Goal: Transaction & Acquisition: Subscribe to service/newsletter

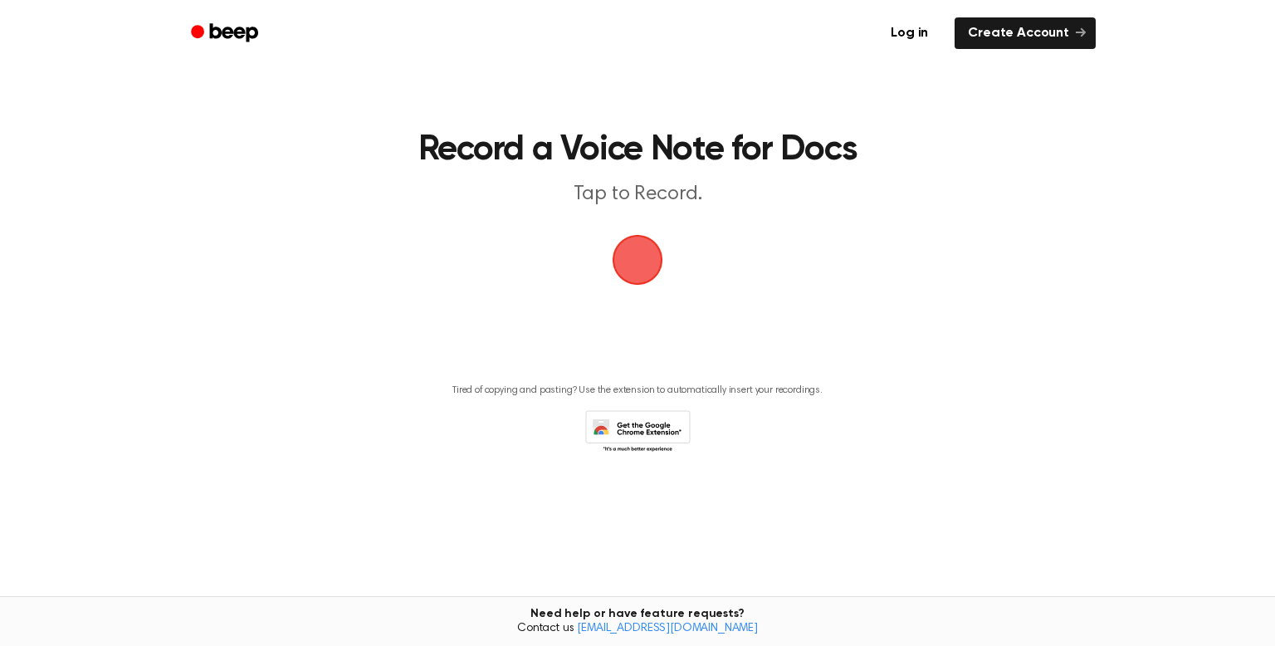
click at [643, 261] on span "button" at bounding box center [637, 259] width 46 height 46
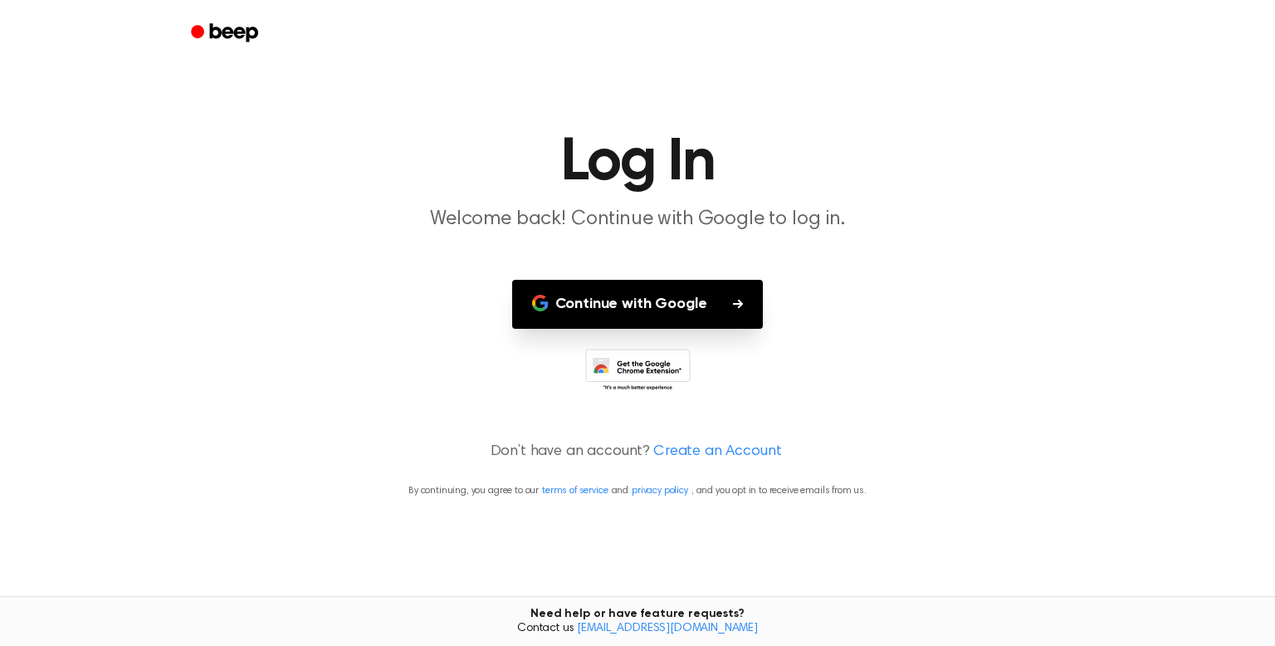
click at [729, 308] on button "Continue with Google" at bounding box center [637, 304] width 251 height 49
click at [198, 29] on circle "Beep" at bounding box center [197, 31] width 13 height 13
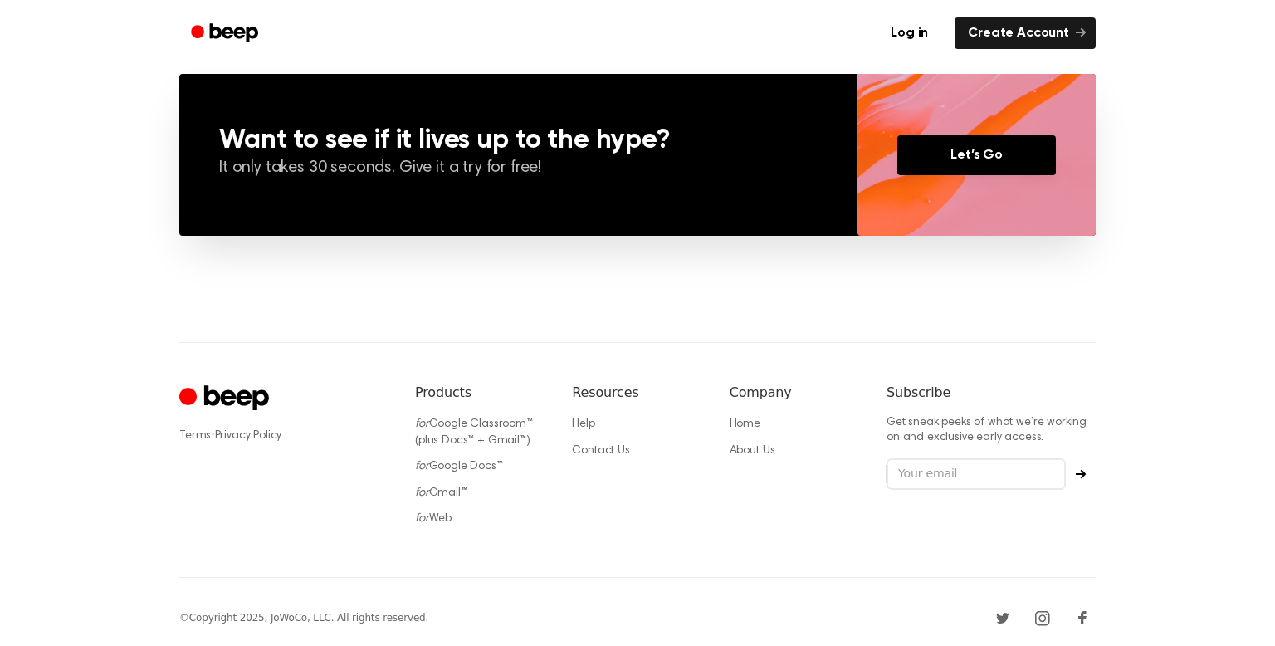
scroll to position [1231, 0]
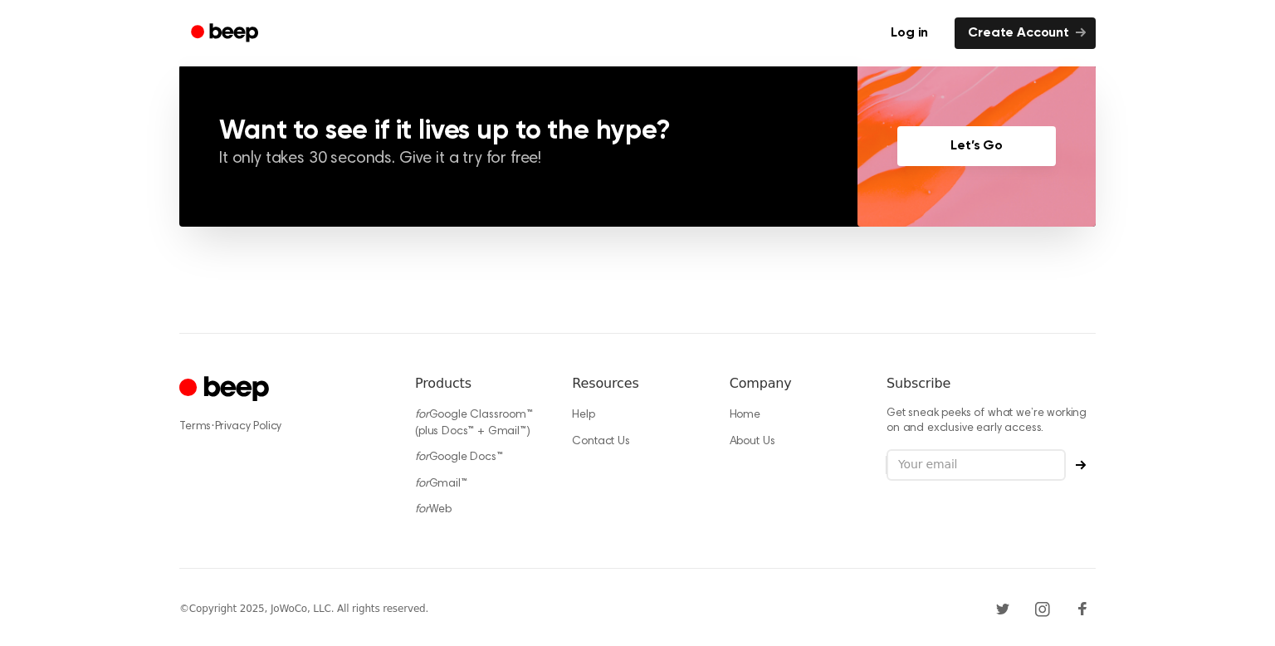
click at [947, 153] on link "Let’s Go" at bounding box center [976, 146] width 158 height 40
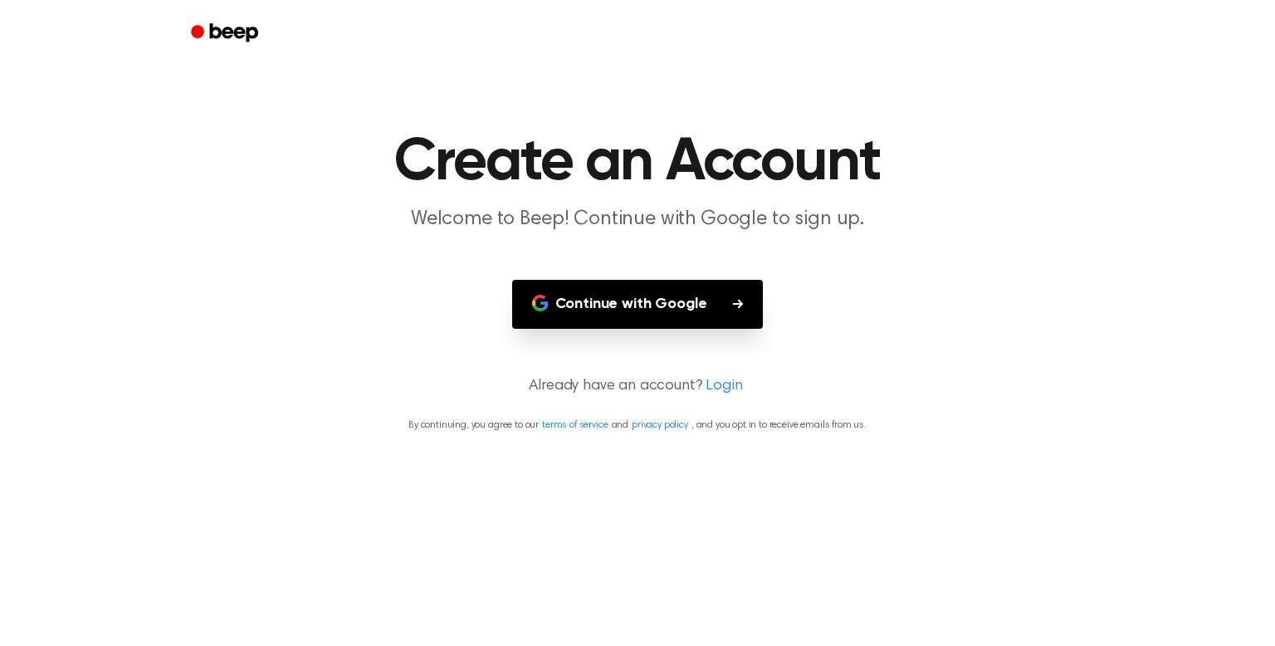
click at [683, 306] on button "Continue with Google" at bounding box center [637, 304] width 251 height 49
